Goal: Task Accomplishment & Management: Manage account settings

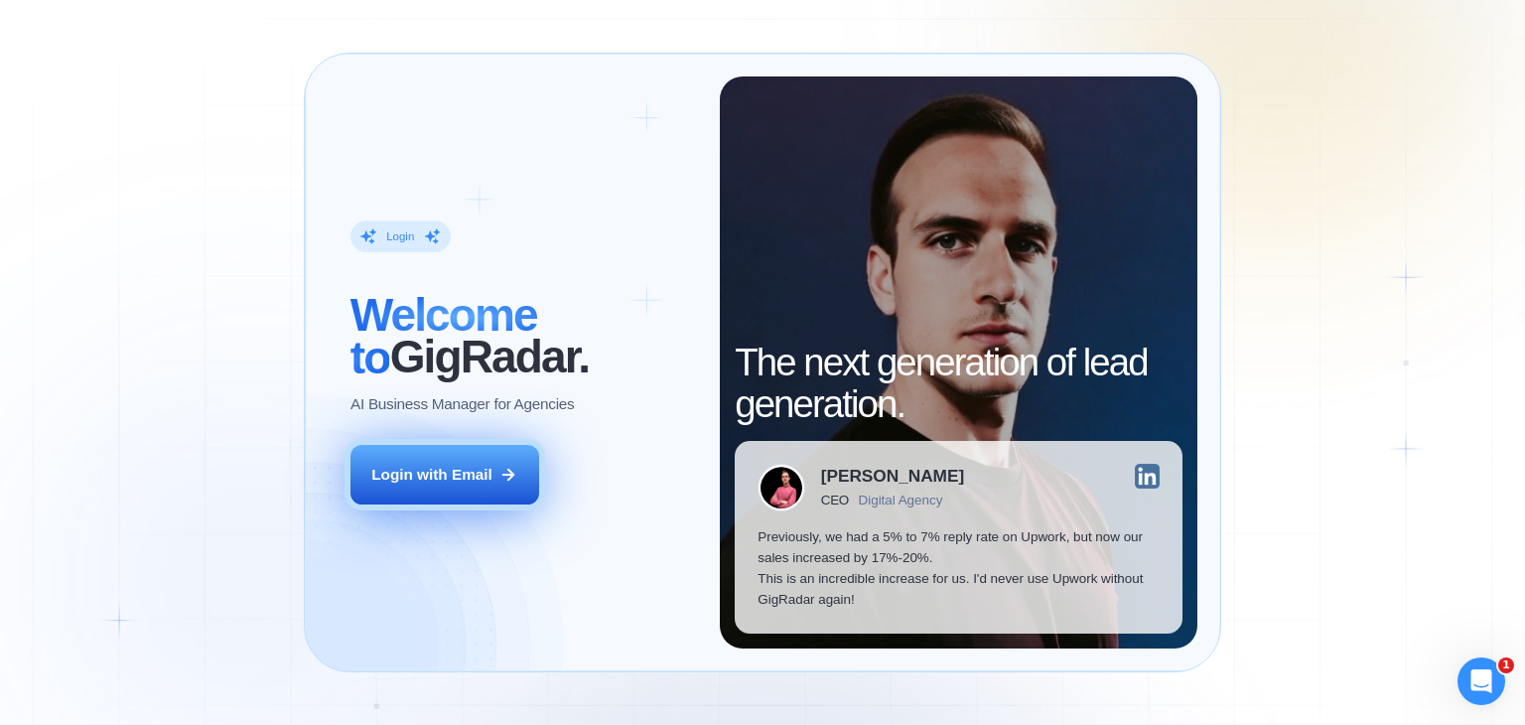
click at [429, 476] on div "Login with Email" at bounding box center [431, 474] width 121 height 21
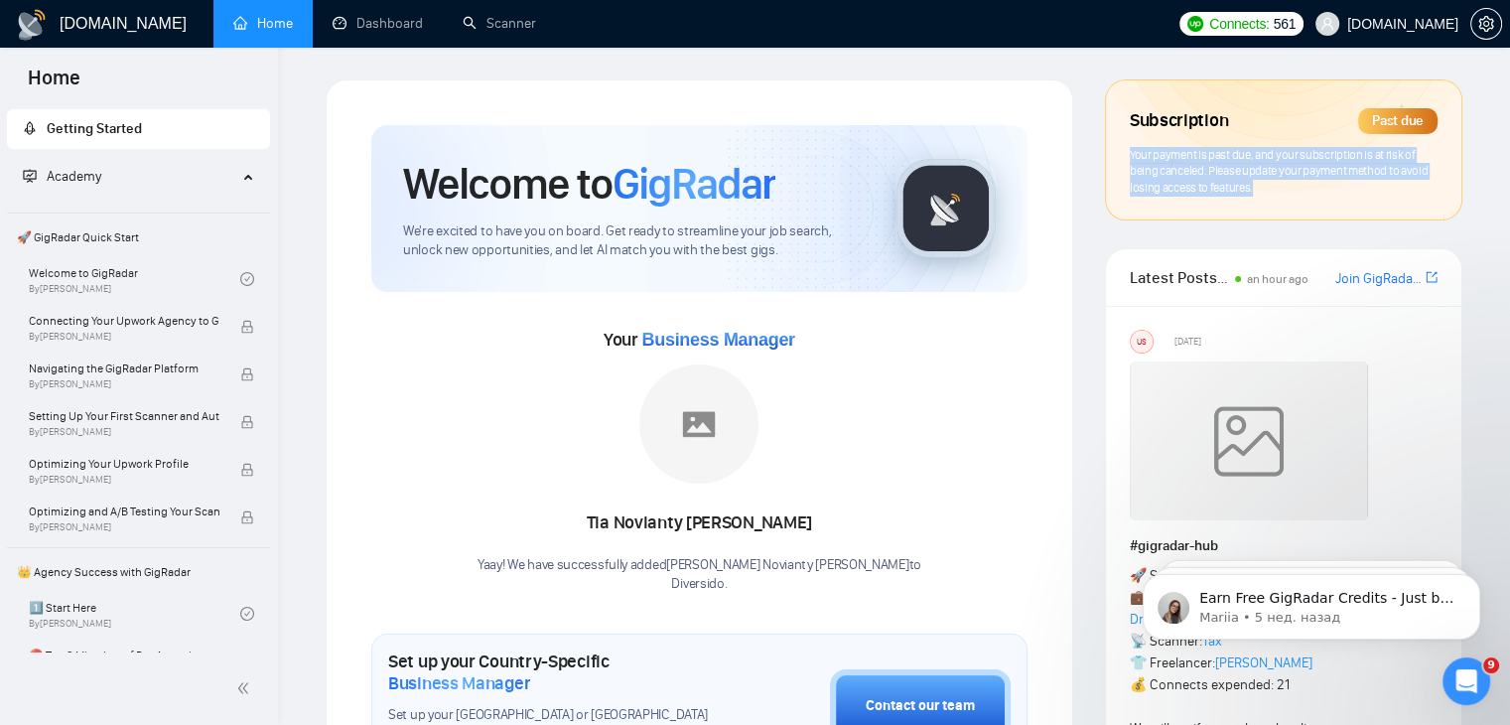
drag, startPoint x: 1123, startPoint y: 150, endPoint x: 1259, endPoint y: 196, distance: 143.5
click at [1259, 196] on div "Subscription Past due Your payment is past due, and your subscription is at ris…" at bounding box center [1284, 149] width 356 height 139
drag, startPoint x: 1258, startPoint y: 192, endPoint x: 1128, endPoint y: 143, distance: 138.9
click at [1128, 143] on div "Subscription Past due Your payment is past due, and your subscription is at ris…" at bounding box center [1284, 149] width 356 height 139
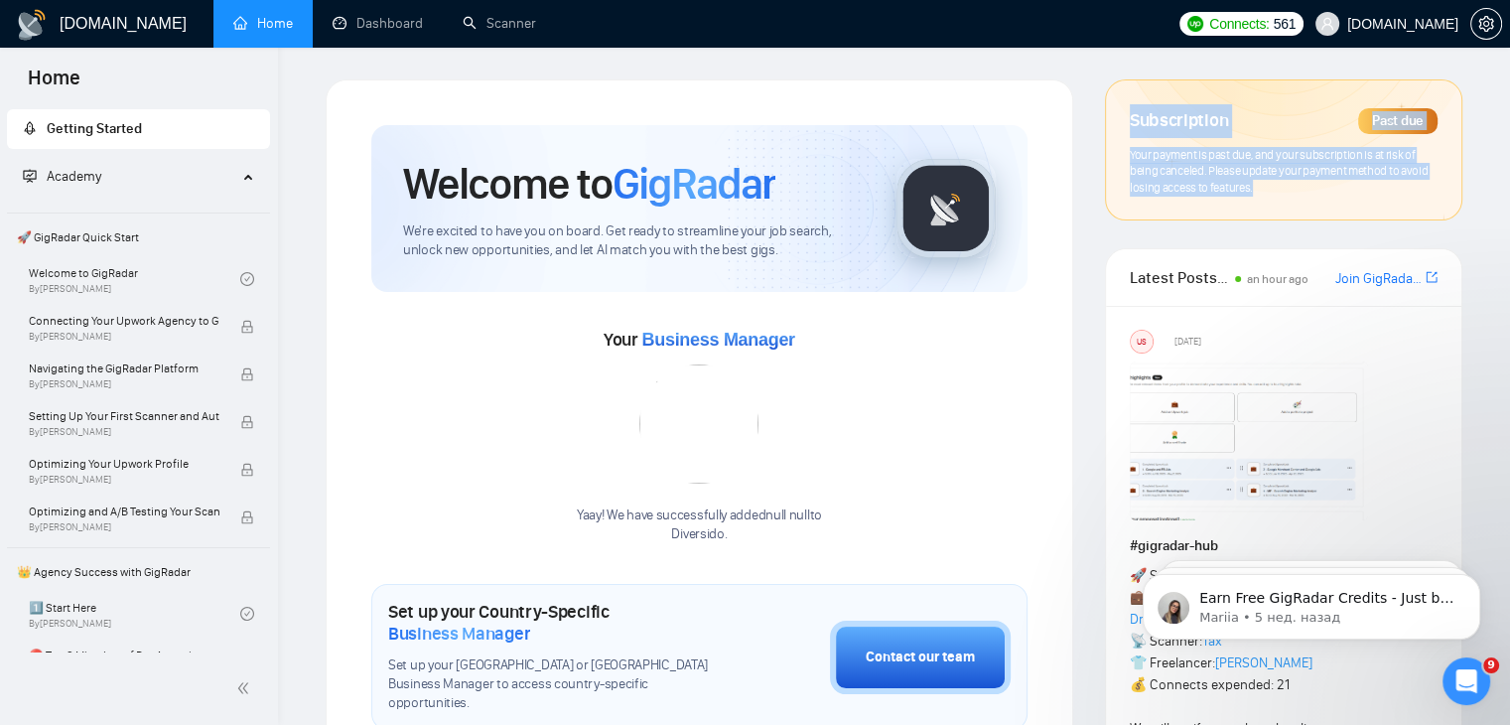
drag, startPoint x: 1112, startPoint y: 108, endPoint x: 1261, endPoint y: 212, distance: 181.3
click at [1261, 212] on div "Subscription Past due Your payment is past due, and your subscription is at ris…" at bounding box center [1284, 149] width 356 height 139
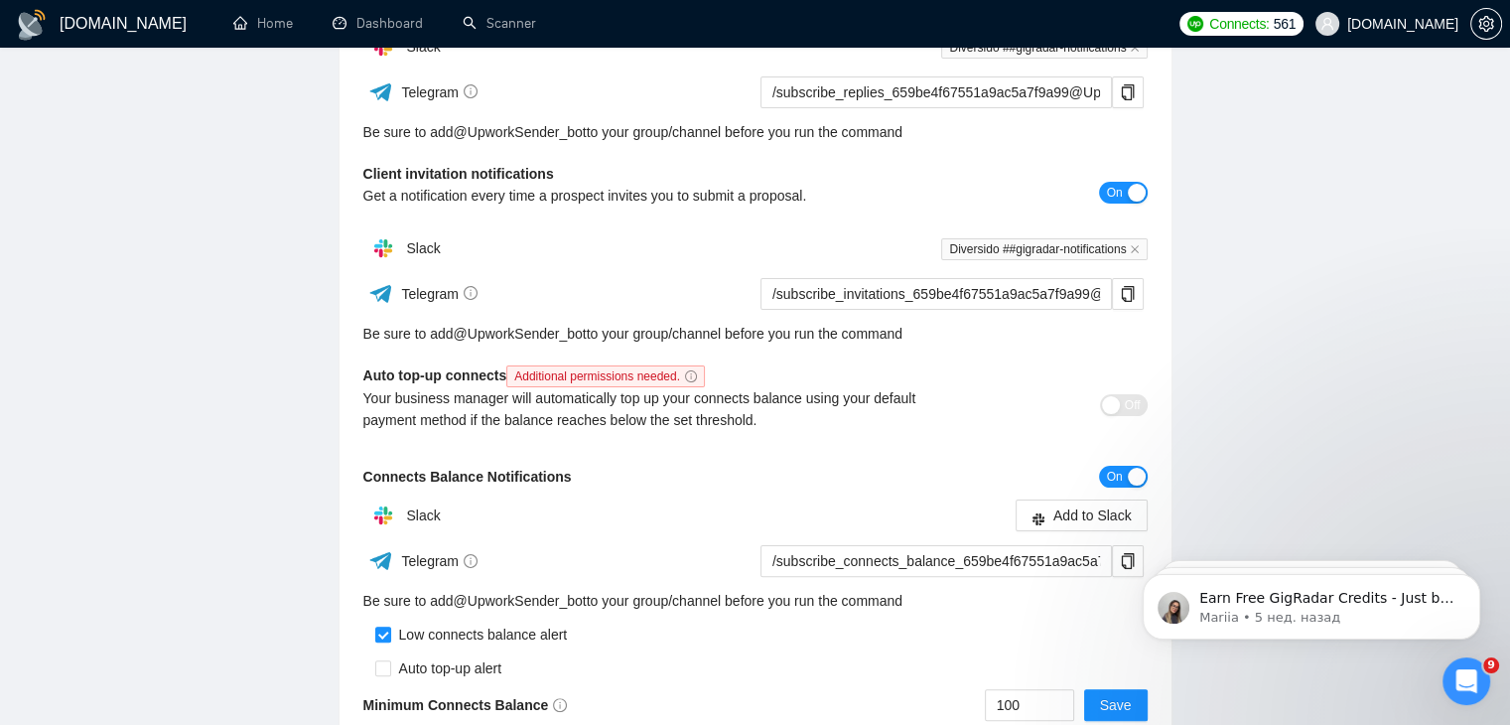
scroll to position [159, 0]
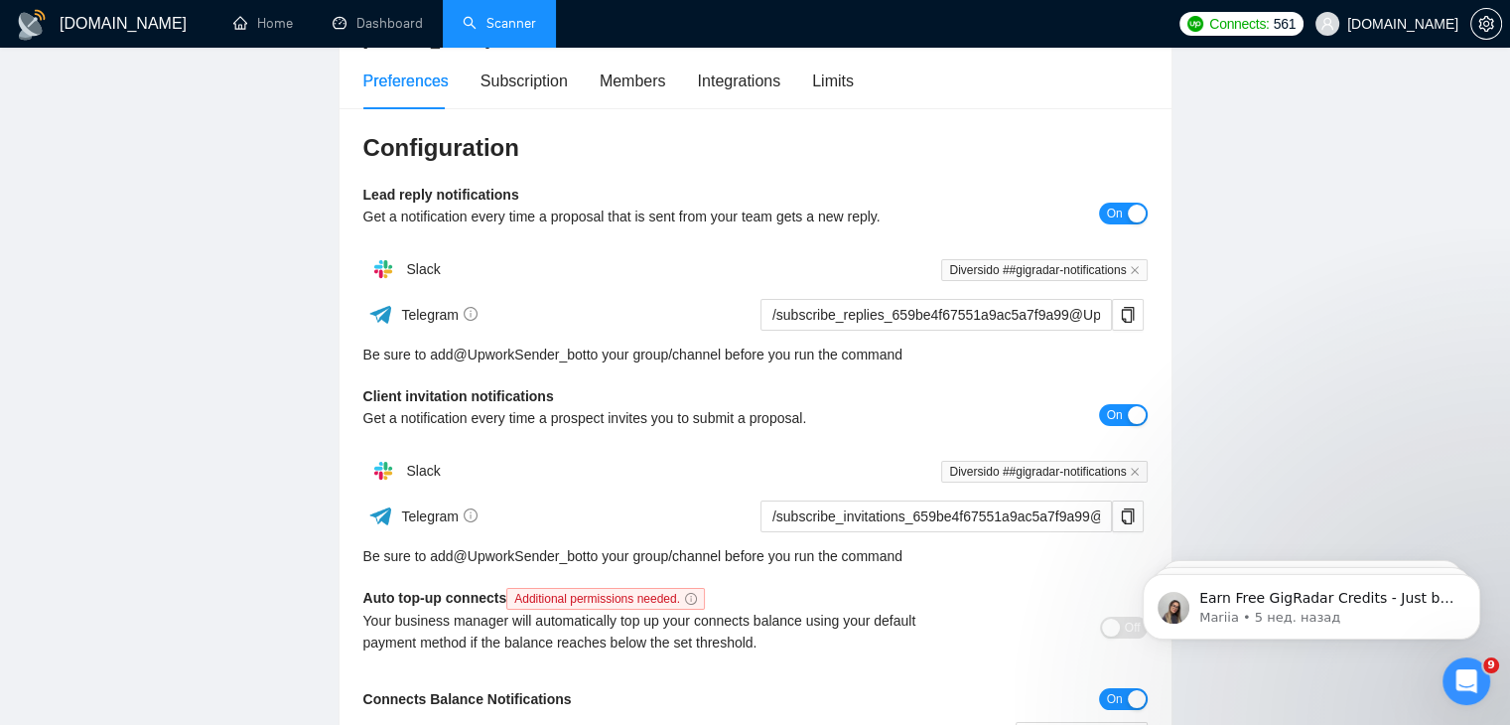
click at [514, 20] on link "Scanner" at bounding box center [499, 23] width 73 height 17
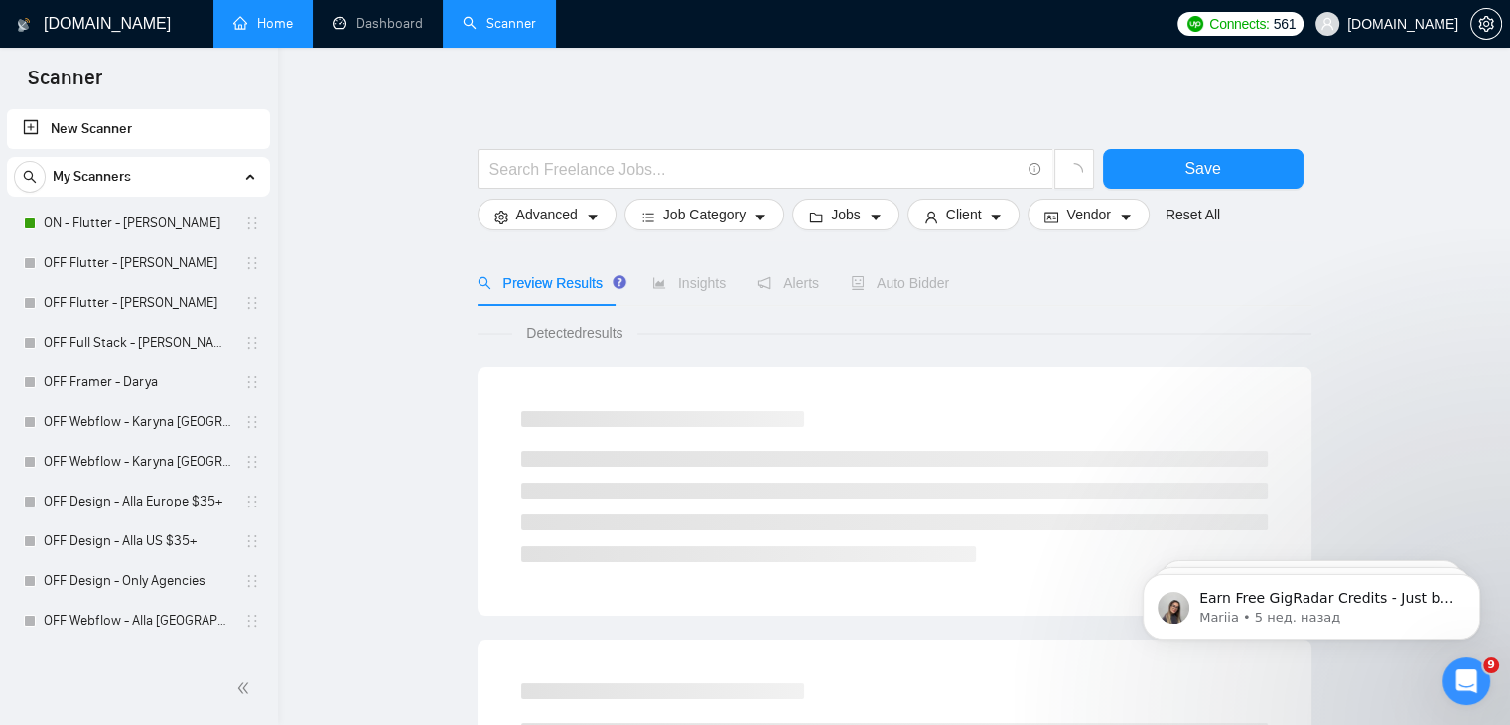
click at [293, 32] on link "Home" at bounding box center [263, 23] width 60 height 17
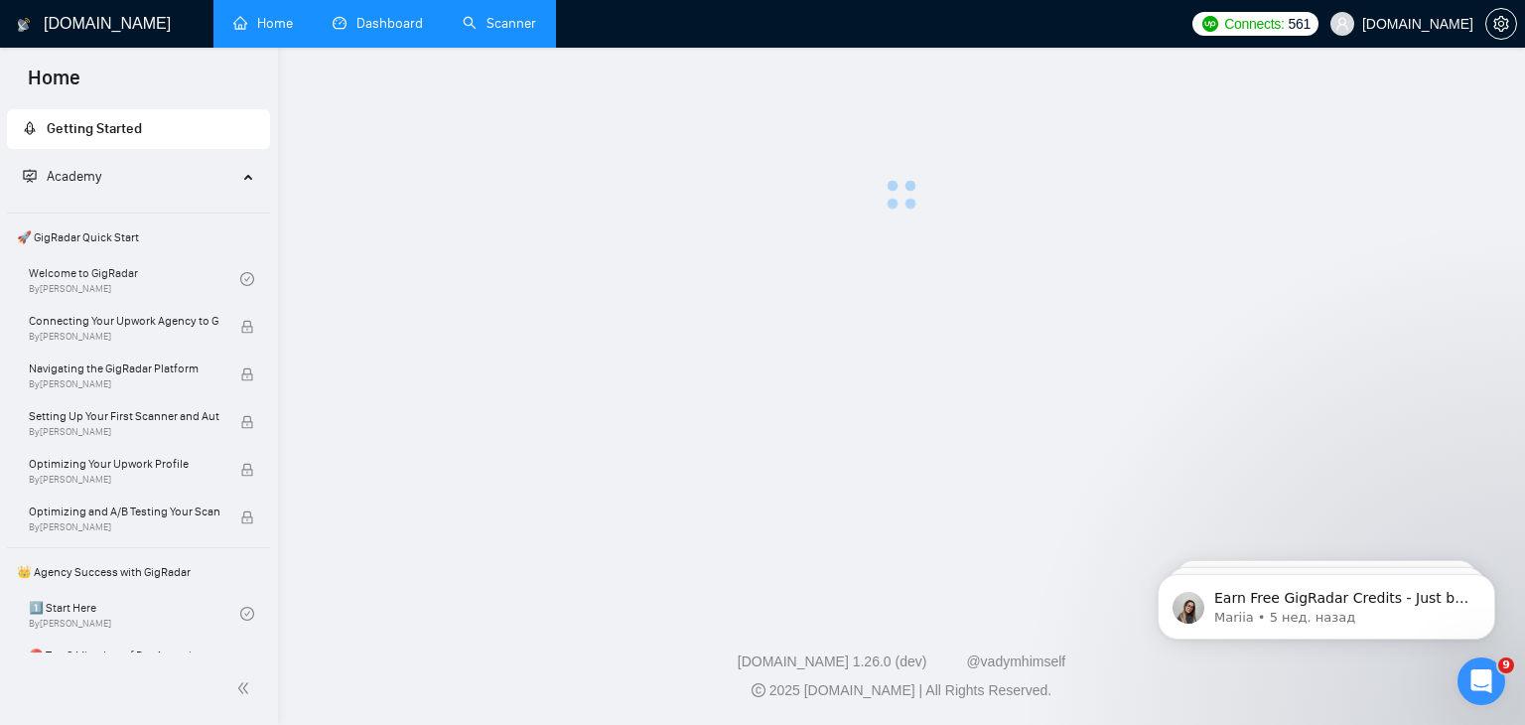
click at [373, 20] on link "Dashboard" at bounding box center [378, 23] width 90 height 17
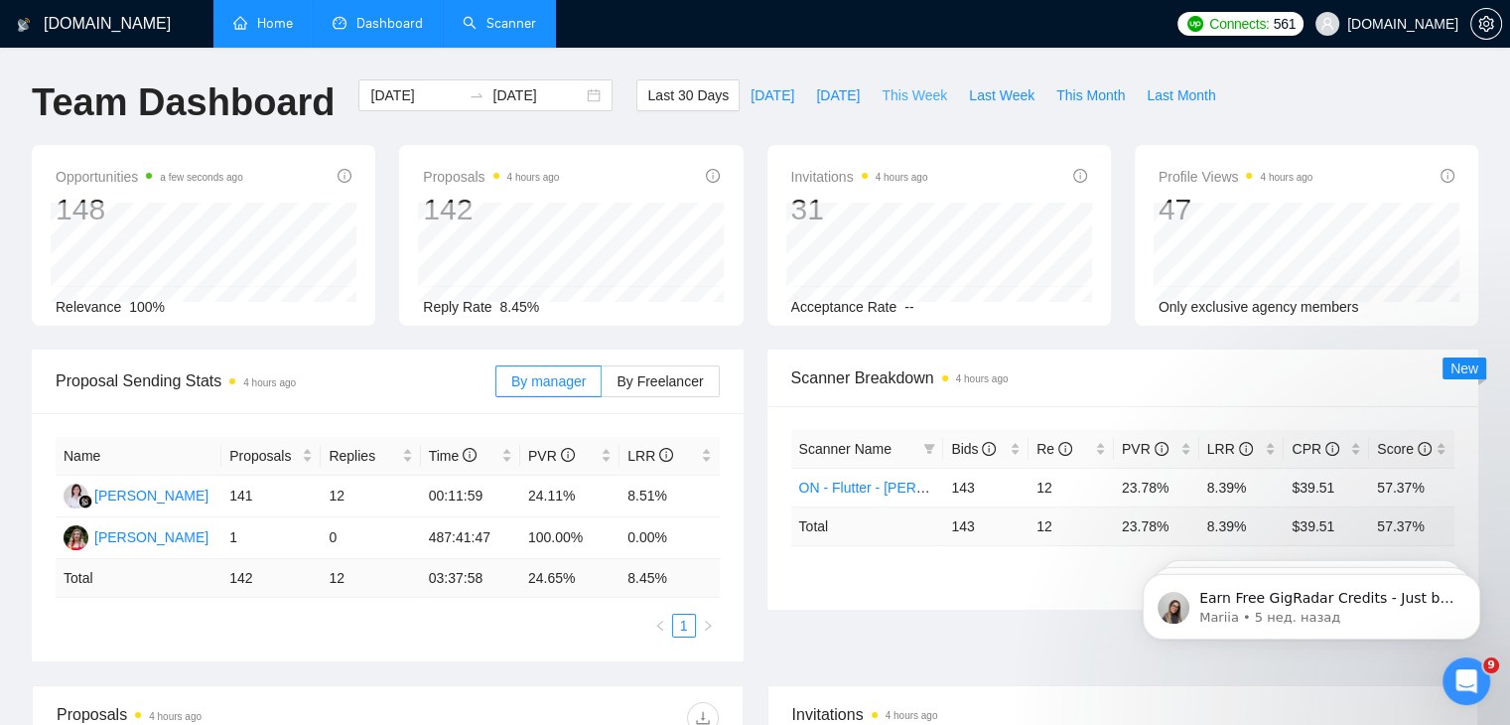
click at [888, 96] on span "This Week" at bounding box center [915, 95] width 66 height 22
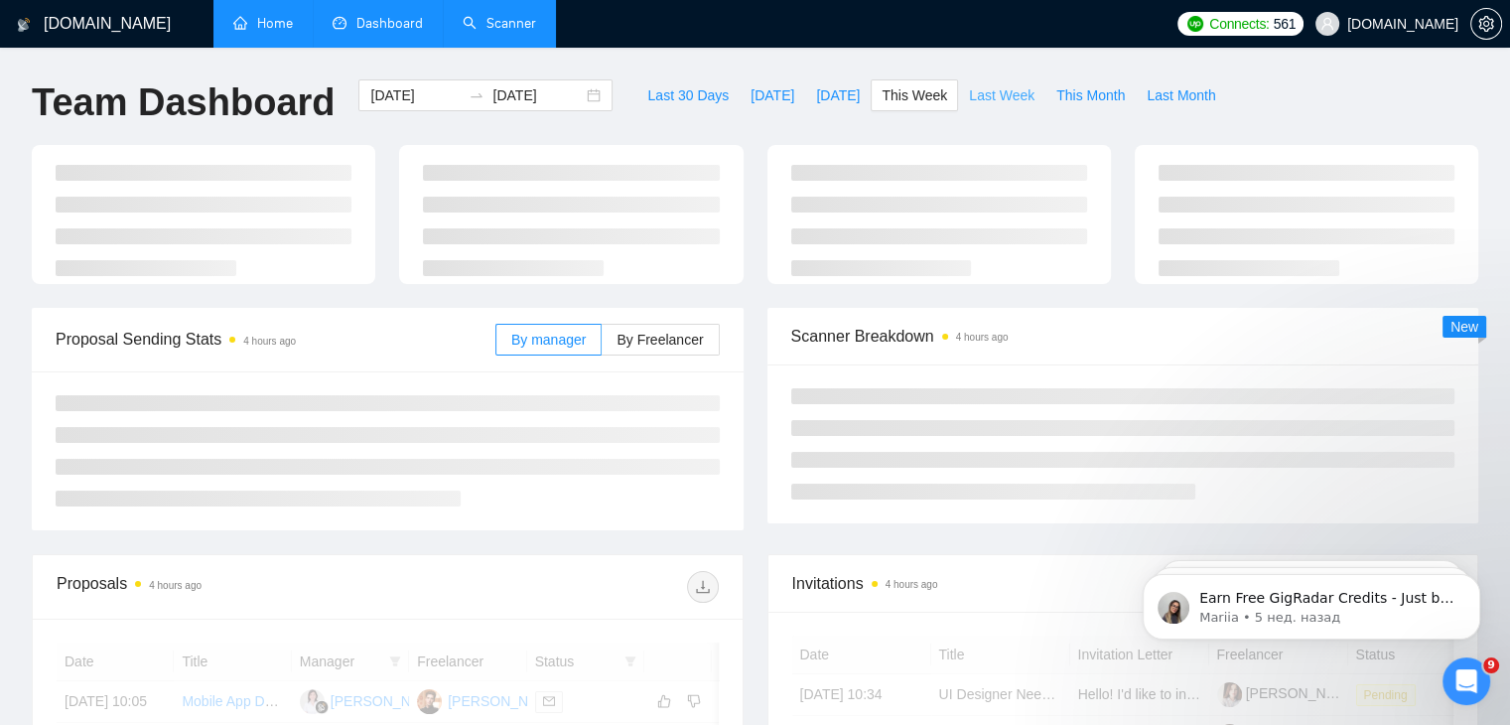
type input "2025-09-08"
type input "2025-09-14"
click at [969, 92] on span "Last Week" at bounding box center [1002, 95] width 66 height 22
type input "2025-09-01"
type input "2025-09-07"
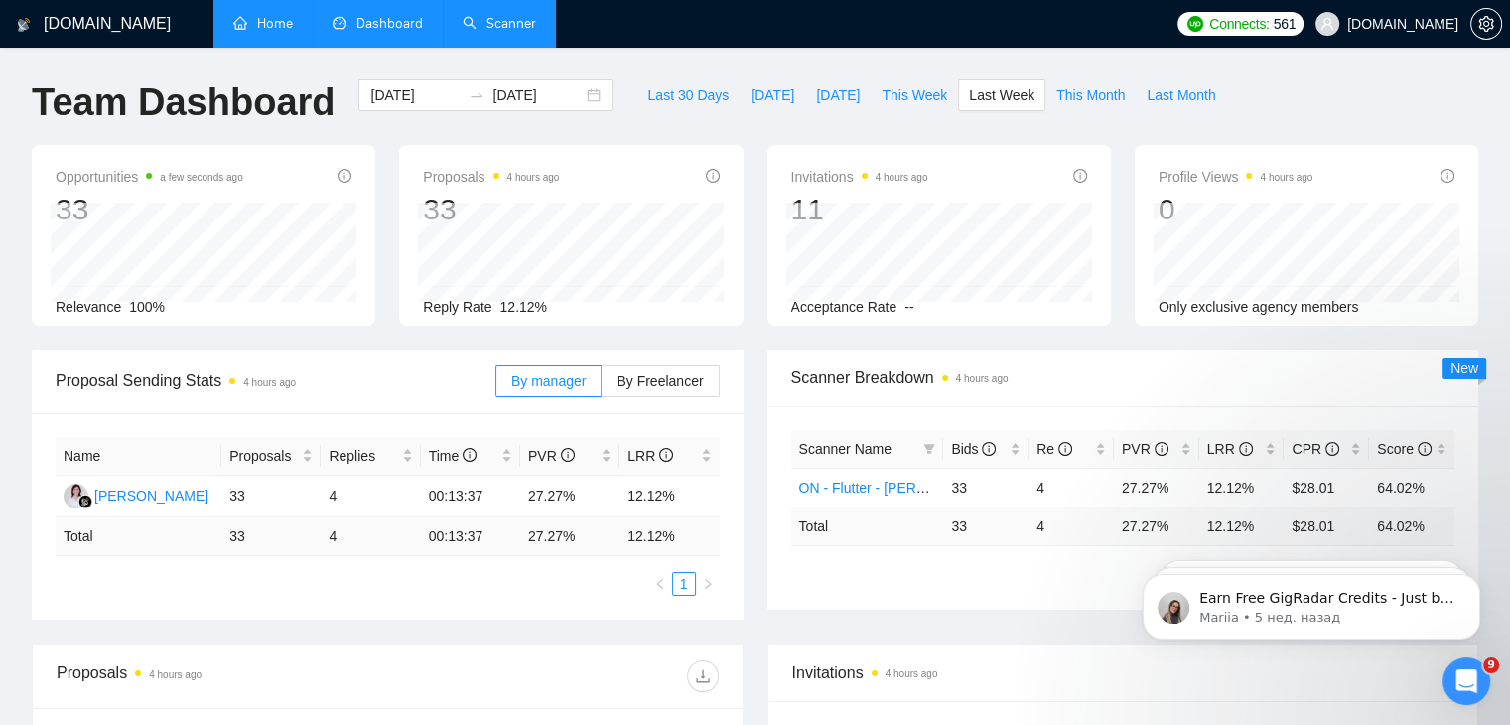
click at [257, 15] on link "Home" at bounding box center [263, 23] width 60 height 17
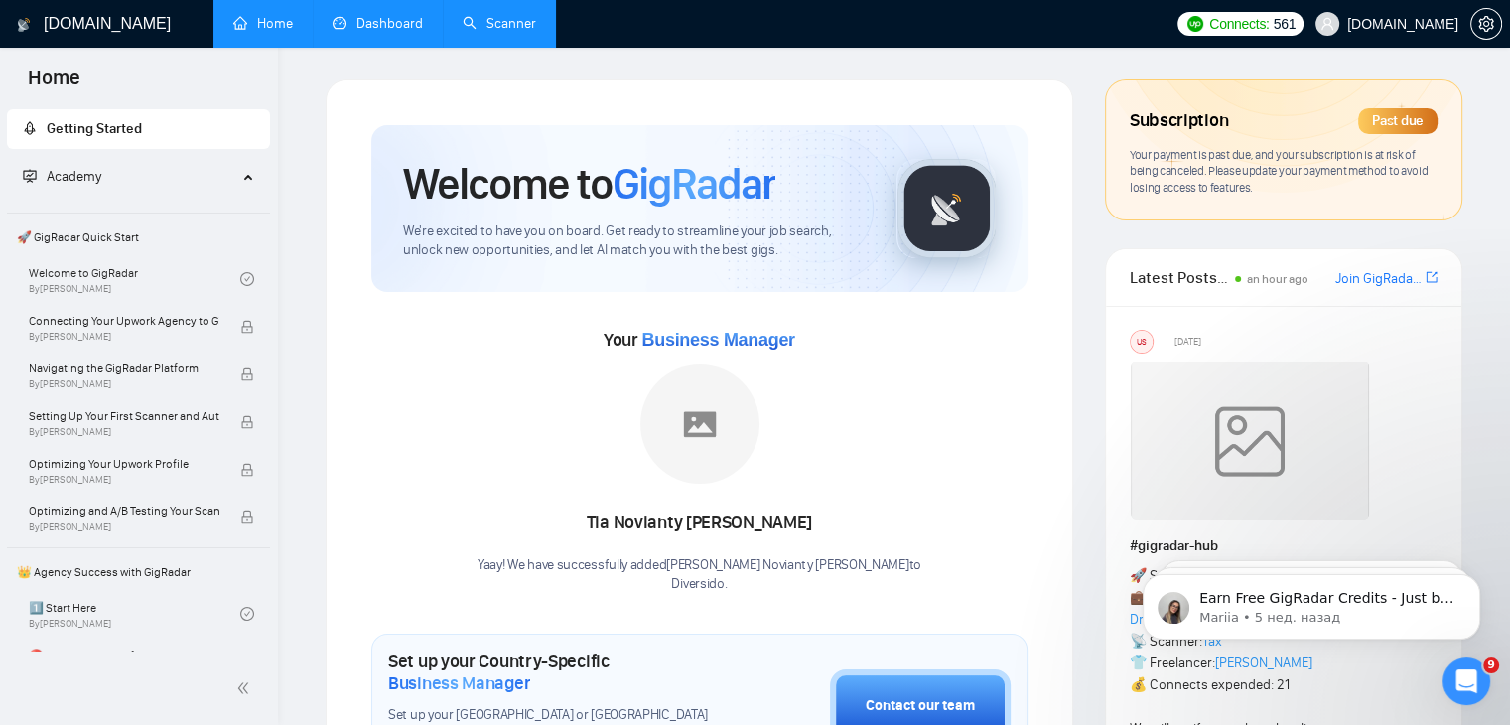
click at [1216, 107] on span "Subscription" at bounding box center [1179, 121] width 98 height 34
